Goal: Task Accomplishment & Management: Use online tool/utility

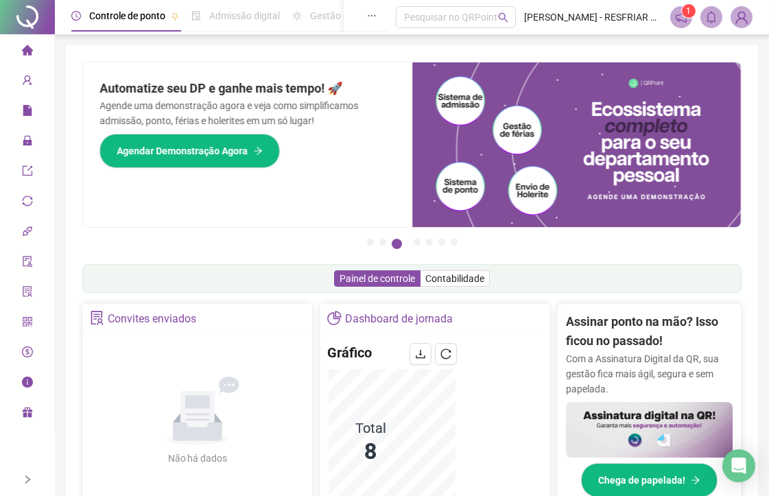
click at [21, 477] on div at bounding box center [27, 479] width 55 height 33
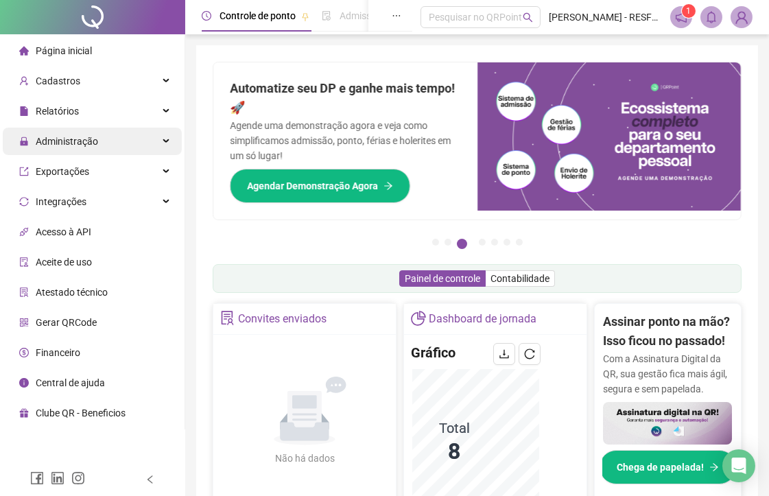
click at [81, 130] on span "Administração" at bounding box center [58, 141] width 79 height 27
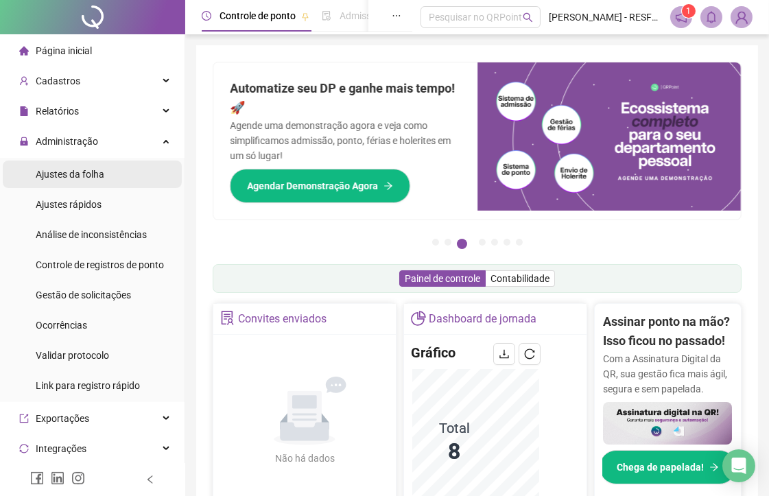
click at [80, 187] on div "Ajustes da folha" at bounding box center [70, 173] width 69 height 27
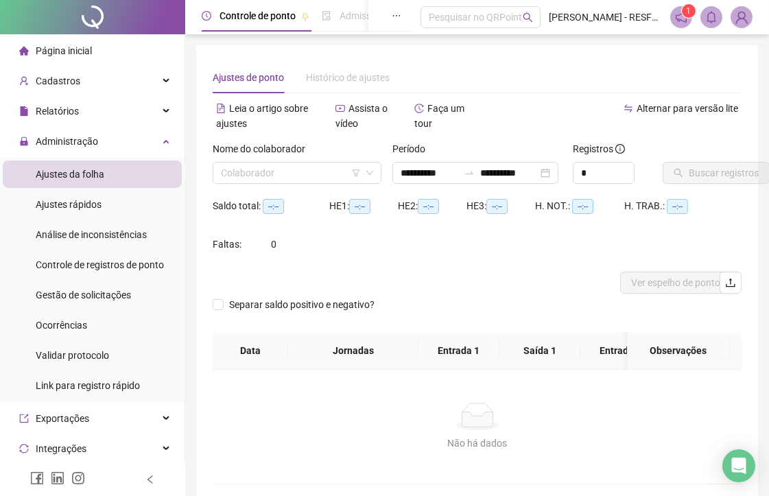
type input "**********"
click at [298, 177] on input "search" at bounding box center [291, 173] width 140 height 21
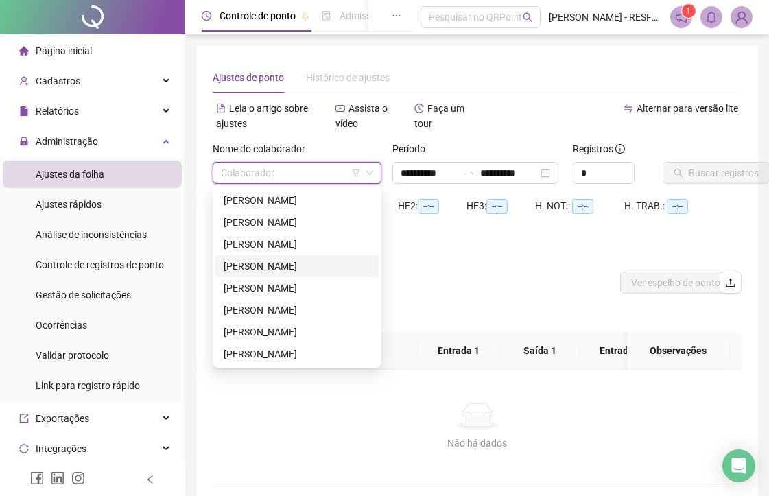
drag, startPoint x: 277, startPoint y: 254, endPoint x: 287, endPoint y: 254, distance: 9.6
click at [279, 254] on div "[PERSON_NAME] [PERSON_NAME] [PERSON_NAME]" at bounding box center [296, 277] width 163 height 176
click at [251, 264] on div "[PERSON_NAME]" at bounding box center [297, 266] width 147 height 15
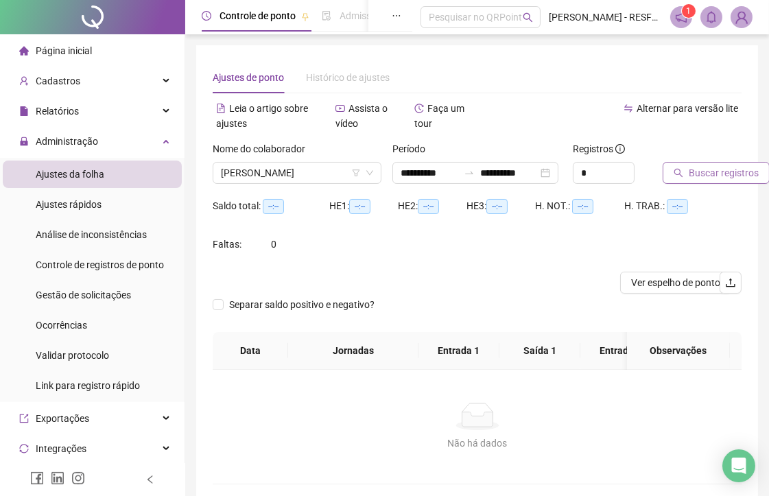
drag, startPoint x: 741, startPoint y: 169, endPoint x: 734, endPoint y: 173, distance: 7.7
click at [734, 173] on span "Buscar registros" at bounding box center [723, 172] width 70 height 15
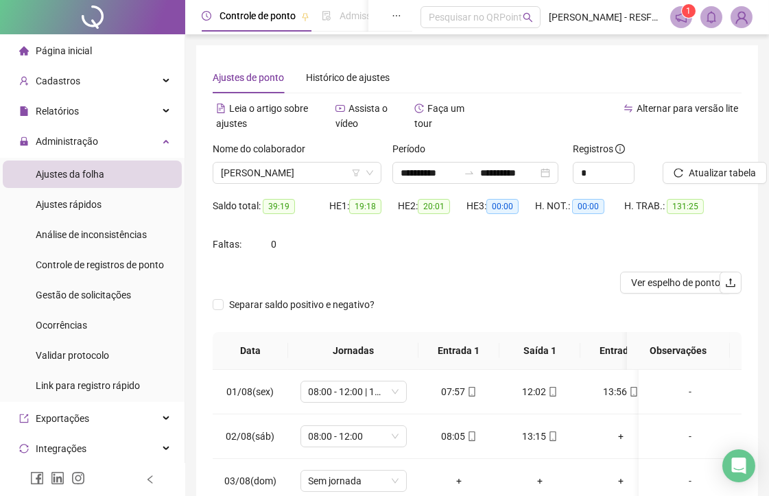
click at [149, 481] on icon "left" at bounding box center [150, 480] width 10 height 10
